Goal: Transaction & Acquisition: Download file/media

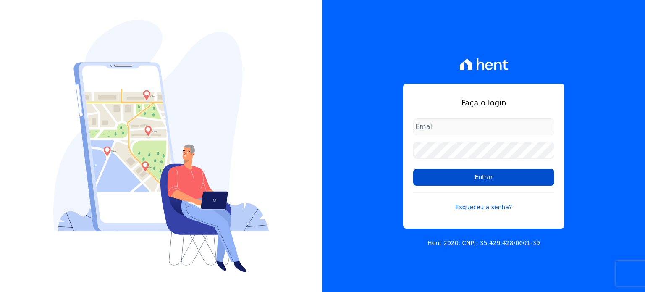
type input "[EMAIL_ADDRESS][DOMAIN_NAME]"
click at [491, 179] on input "Entrar" at bounding box center [484, 177] width 141 height 17
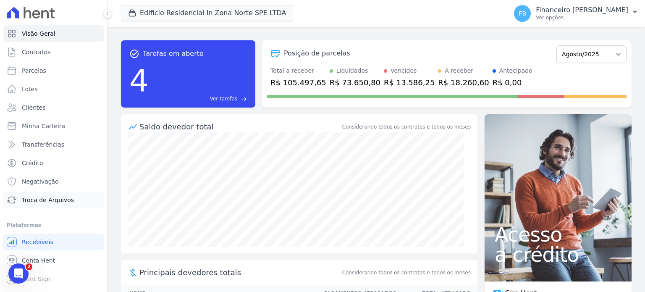
click at [53, 199] on span "Troca de Arquivos" at bounding box center [48, 200] width 52 height 8
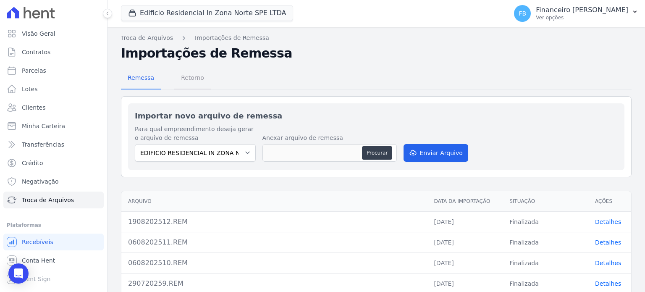
click at [194, 75] on span "Retorno" at bounding box center [192, 77] width 33 height 17
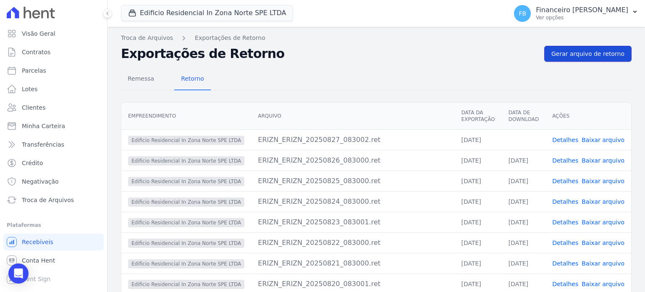
click at [603, 49] on link "Gerar arquivo de retorno" at bounding box center [588, 54] width 87 height 16
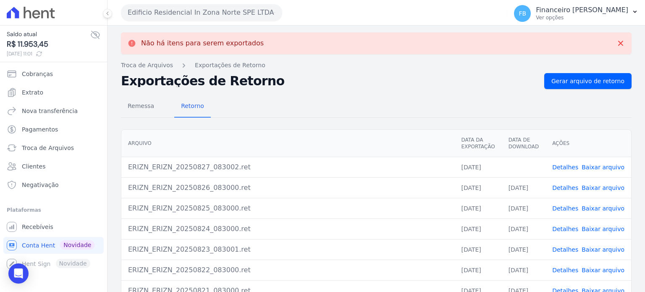
click at [609, 167] on link "Baixar arquivo" at bounding box center [603, 167] width 43 height 7
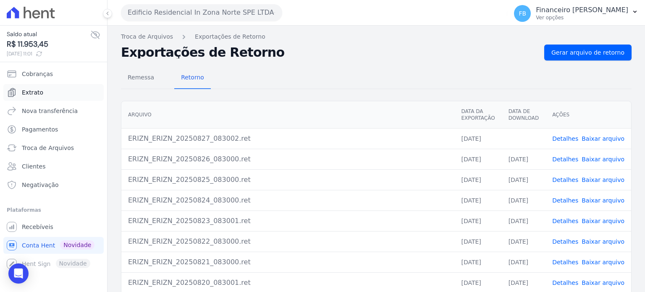
click at [42, 92] on link "Extrato" at bounding box center [53, 92] width 100 height 17
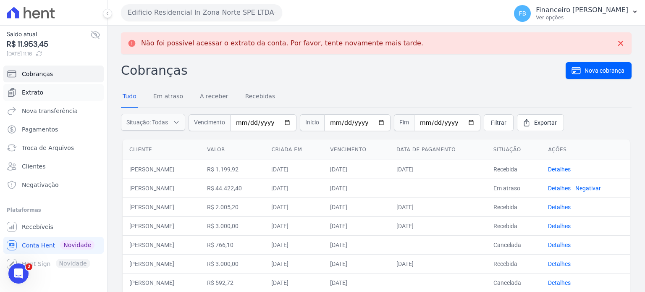
click at [54, 92] on link "Extrato" at bounding box center [53, 92] width 100 height 17
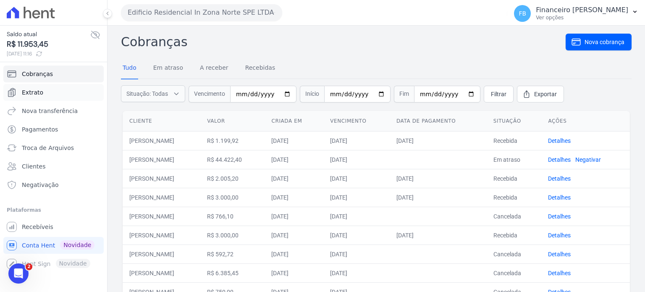
click at [37, 93] on span "Extrato" at bounding box center [32, 92] width 21 height 8
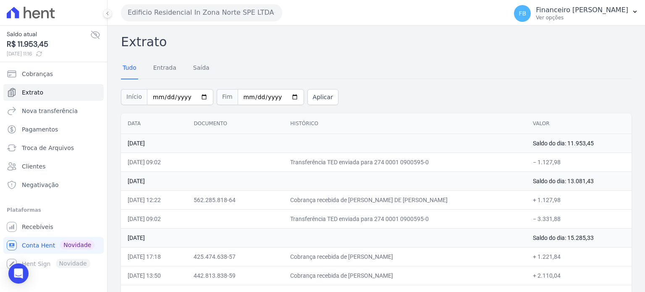
click at [257, 15] on button "Edificio Residencial In Zona Norte SPE LTDA" at bounding box center [201, 12] width 161 height 17
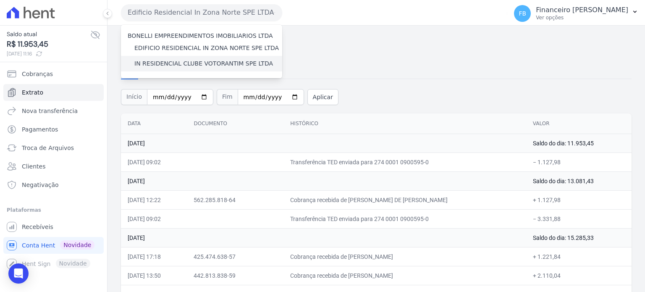
click at [216, 63] on label "IN RESIDENCIAL CLUBE VOTORANTIM SPE LTDA" at bounding box center [203, 63] width 139 height 9
click at [0, 0] on input "IN RESIDENCIAL CLUBE VOTORANTIM SPE LTDA" at bounding box center [0, 0] width 0 height 0
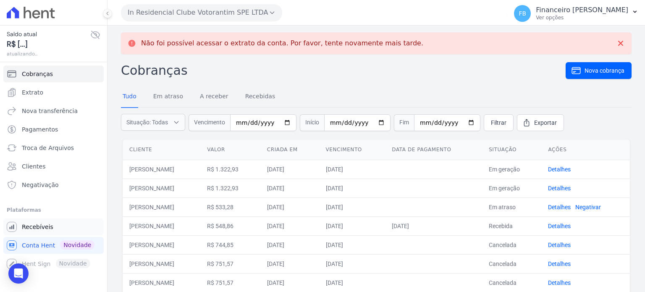
click at [52, 229] on link "Recebíveis" at bounding box center [53, 227] width 100 height 17
click at [82, 148] on link "Troca de Arquivos" at bounding box center [53, 148] width 100 height 17
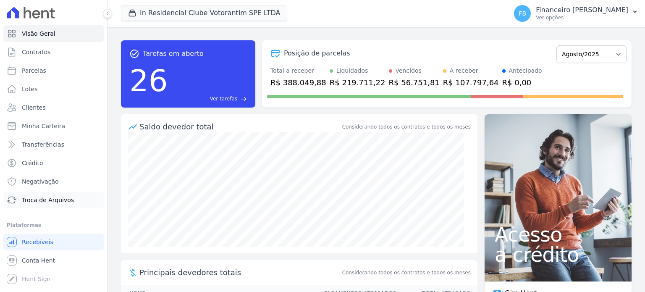
click at [45, 200] on span "Troca de Arquivos" at bounding box center [48, 200] width 52 height 8
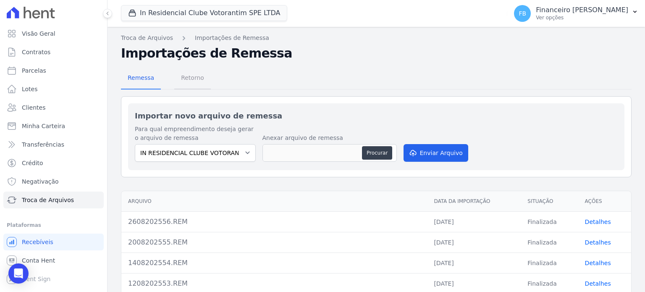
click at [192, 77] on span "Retorno" at bounding box center [192, 77] width 33 height 17
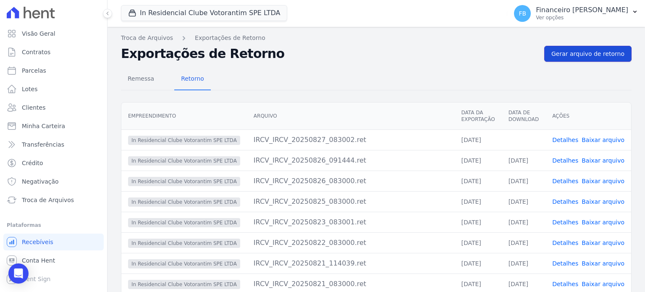
click at [578, 58] on link "Gerar arquivo de retorno" at bounding box center [588, 54] width 87 height 16
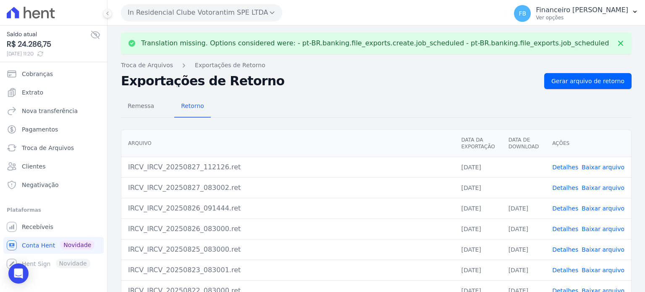
click at [607, 185] on link "Baixar arquivo" at bounding box center [603, 187] width 43 height 7
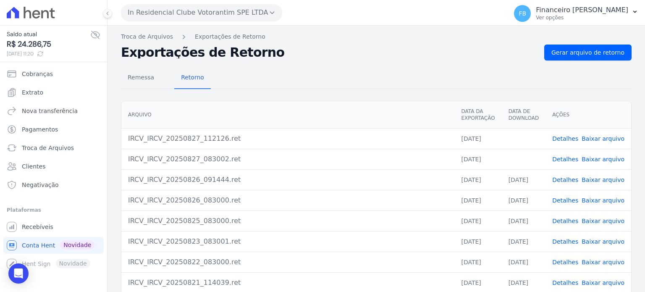
click at [610, 138] on link "Baixar arquivo" at bounding box center [603, 138] width 43 height 7
click at [600, 138] on link "Baixar arquivo" at bounding box center [603, 138] width 43 height 7
click at [589, 159] on link "Baixar arquivo" at bounding box center [603, 159] width 43 height 7
click at [39, 90] on span "Extrato" at bounding box center [32, 92] width 21 height 8
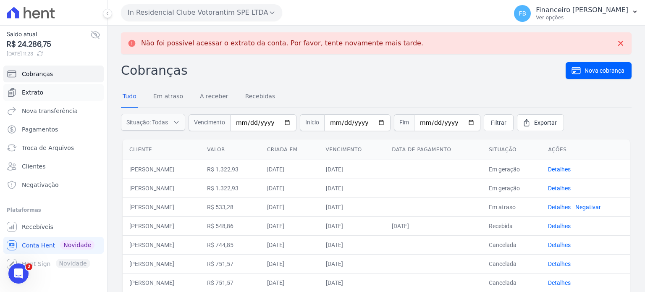
click at [46, 90] on link "Extrato" at bounding box center [53, 92] width 100 height 17
